Goal: Submit feedback/report problem

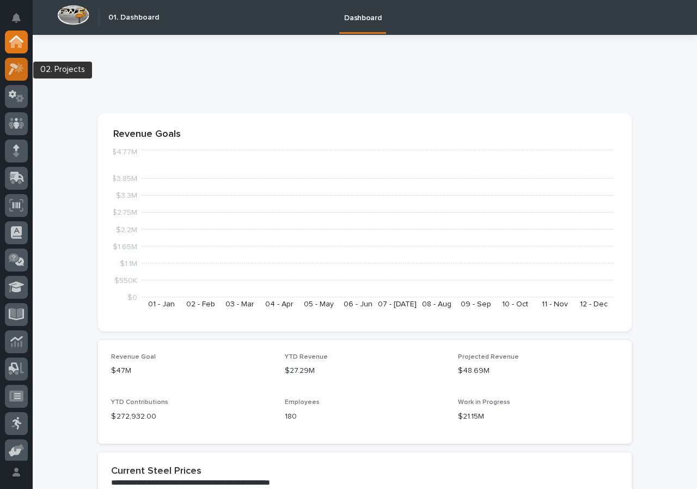
click at [25, 75] on div at bounding box center [16, 69] width 23 height 23
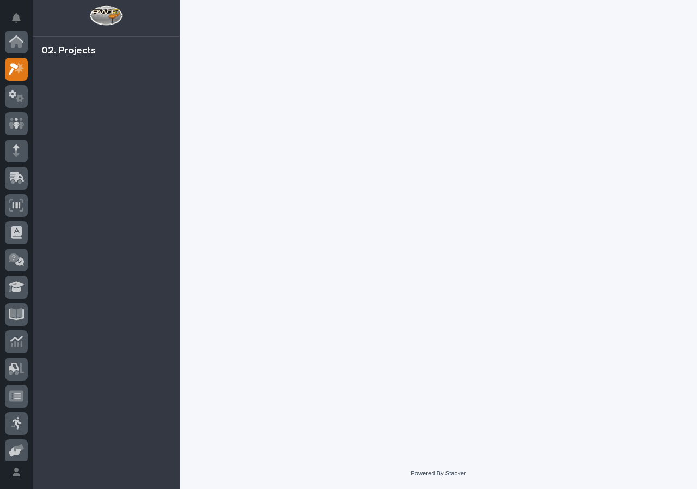
scroll to position [27, 0]
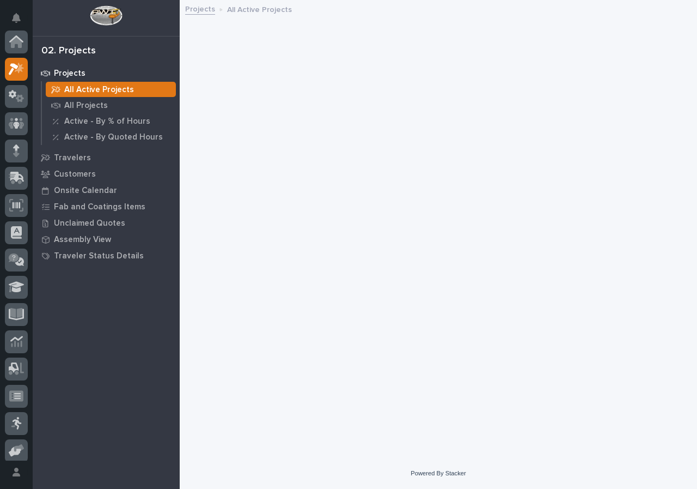
scroll to position [27, 0]
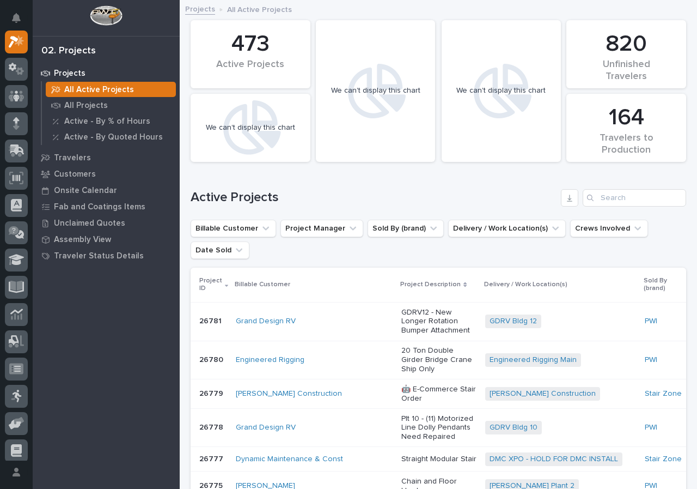
click at [604, 187] on div "Active Projects" at bounding box center [439, 193] width 496 height 52
click at [603, 193] on input "Search" at bounding box center [635, 197] width 104 height 17
type input "24744"
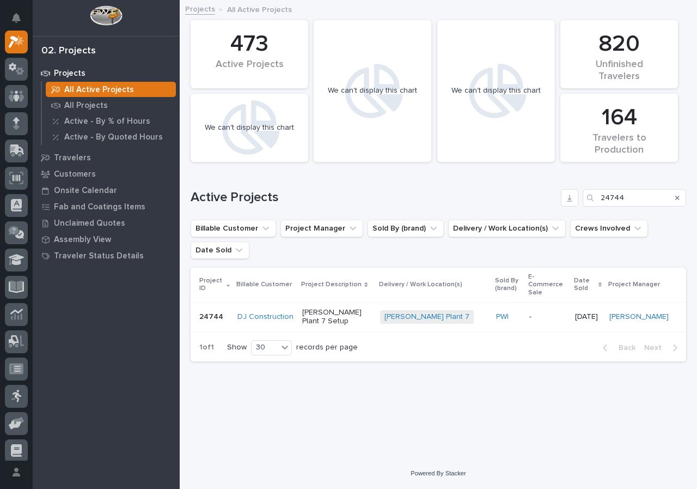
click at [374, 311] on td "[PERSON_NAME] Plant 7 Setup" at bounding box center [337, 316] width 78 height 29
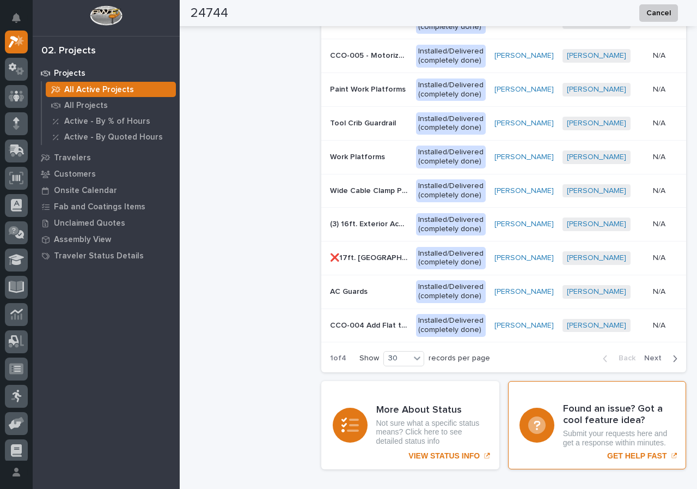
scroll to position [1536, 0]
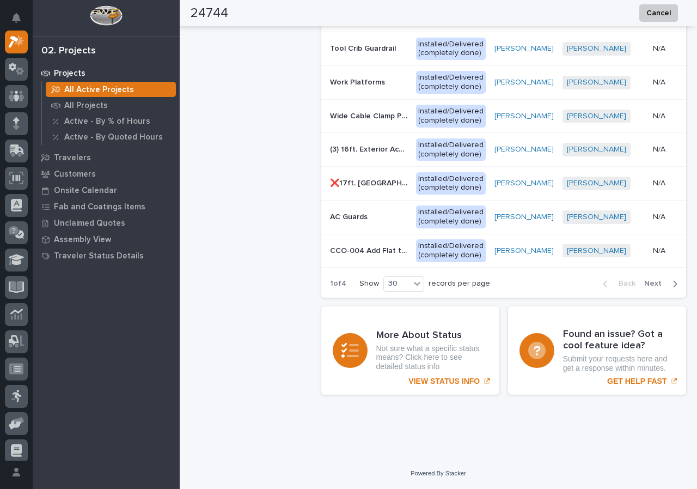
click at [647, 283] on span "Next" at bounding box center [656, 283] width 24 height 10
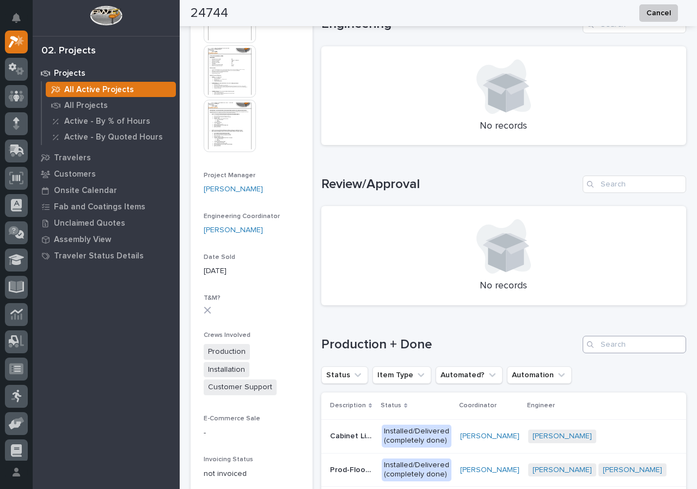
scroll to position [501, 0]
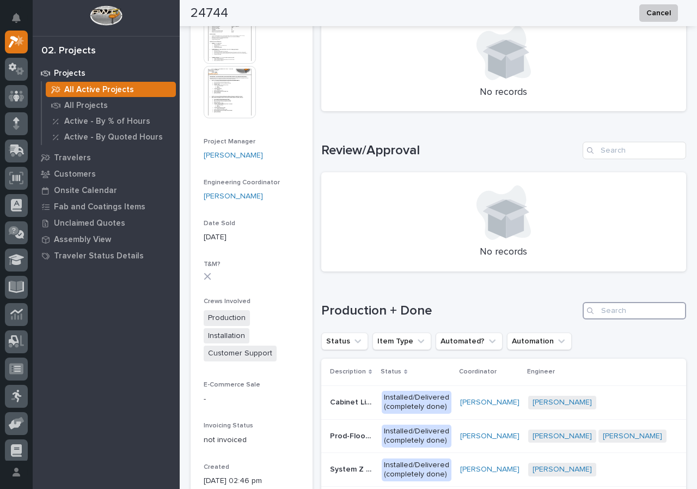
click at [623, 309] on input "Search" at bounding box center [635, 310] width 104 height 17
type input "system"
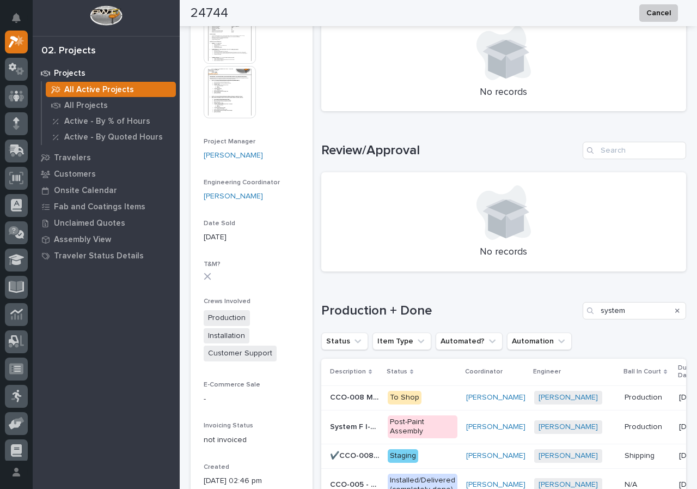
click at [439, 399] on p "To Shop" at bounding box center [423, 398] width 70 height 14
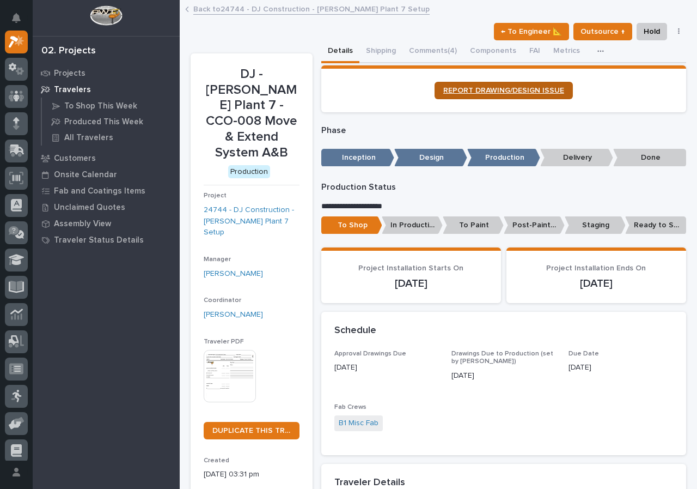
click at [511, 83] on link "REPORT DRAWING/DESIGN ISSUE" at bounding box center [504, 90] width 138 height 17
click at [22, 13] on button "Notifications" at bounding box center [16, 18] width 23 height 23
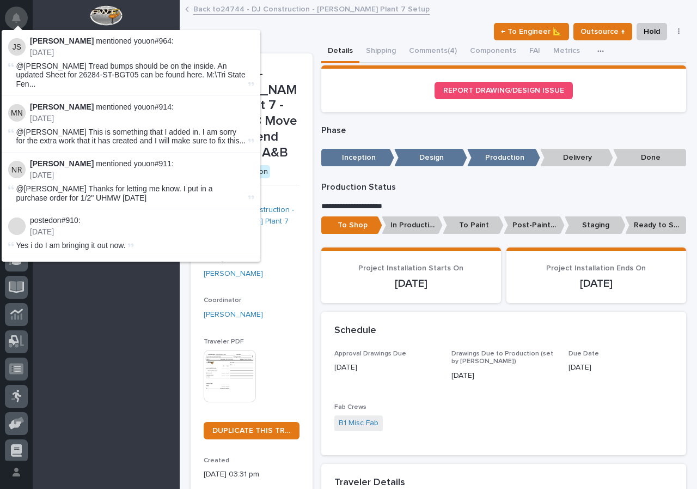
click at [25, 20] on button "Notifications" at bounding box center [16, 18] width 23 height 23
